Goal: Task Accomplishment & Management: Manage account settings

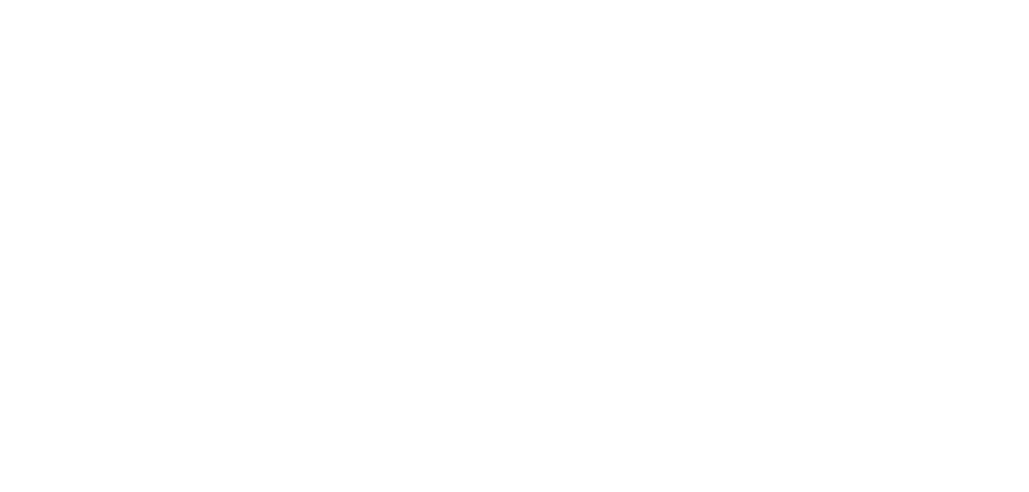
type input "**********"
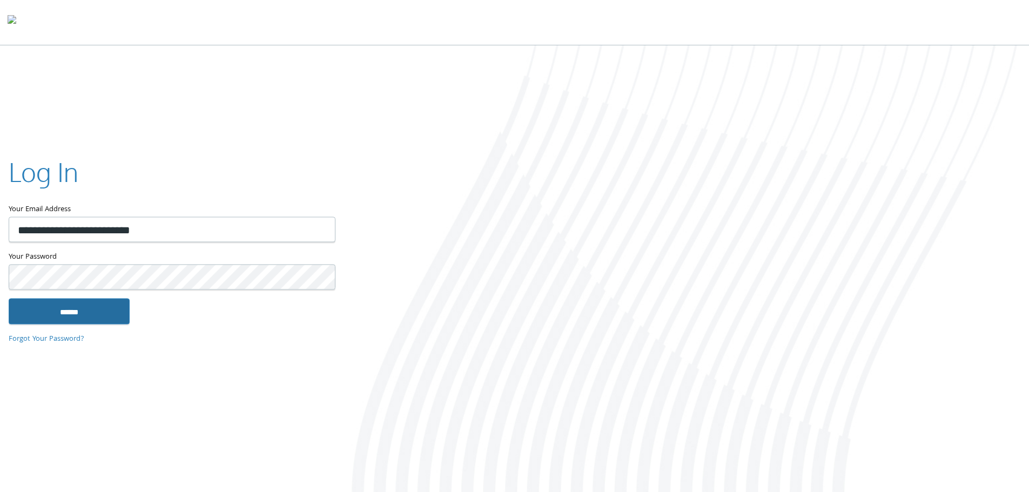
click at [93, 314] on input "******" at bounding box center [69, 311] width 121 height 26
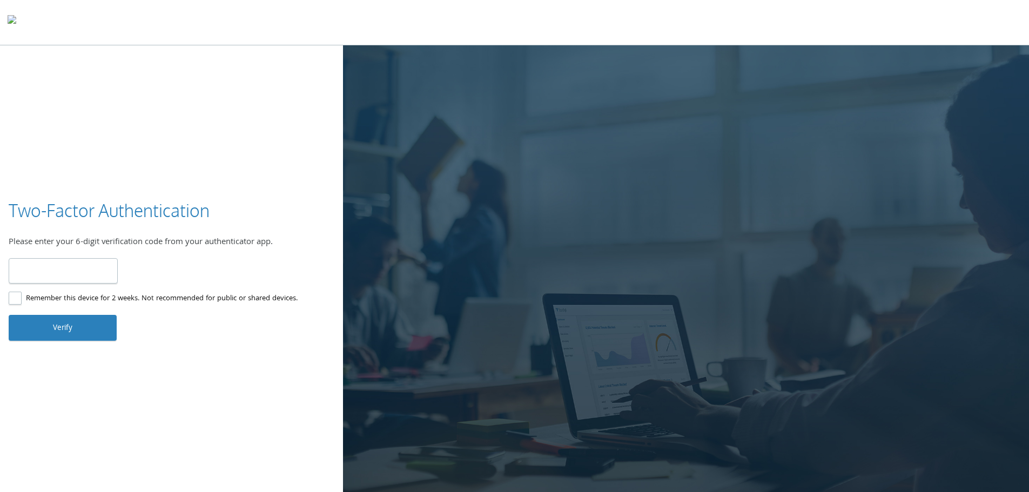
click at [93, 271] on input "number" at bounding box center [63, 270] width 109 height 25
type input "******"
